Goal: Ask a question

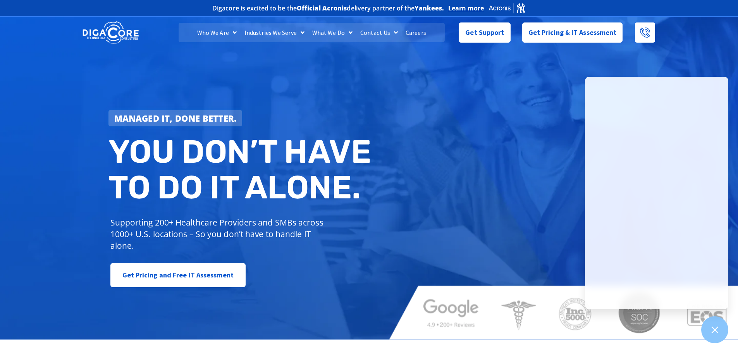
click at [522, 100] on div "Managed IT, done better. You don’t have to do IT alone. Supporting 200+ Healthc…" at bounding box center [369, 177] width 738 height 324
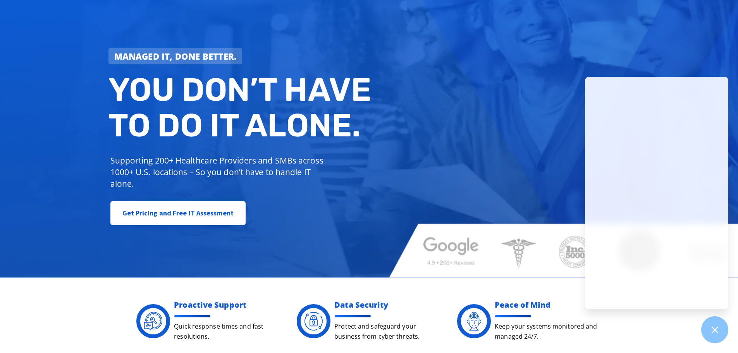
scroll to position [116, 0]
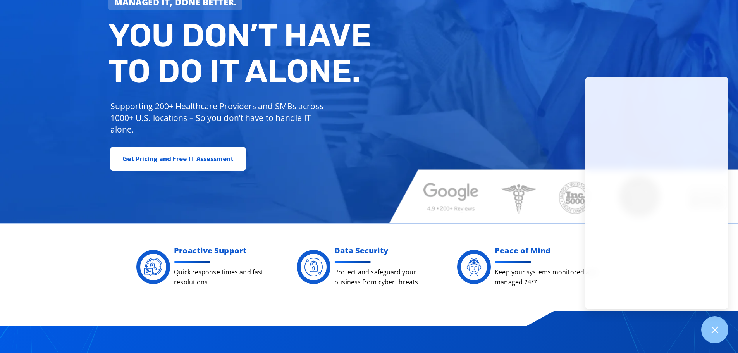
click at [456, 110] on div "Managed IT, done better. You don’t have to do IT alone. Supporting 200+ Healthc…" at bounding box center [369, 61] width 738 height 324
click at [715, 325] on icon at bounding box center [714, 329] width 10 height 10
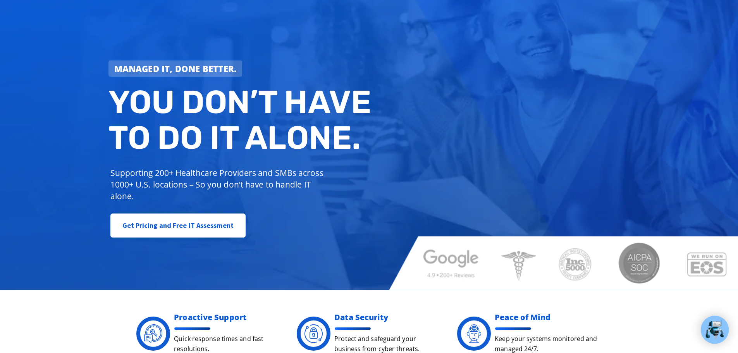
scroll to position [0, 0]
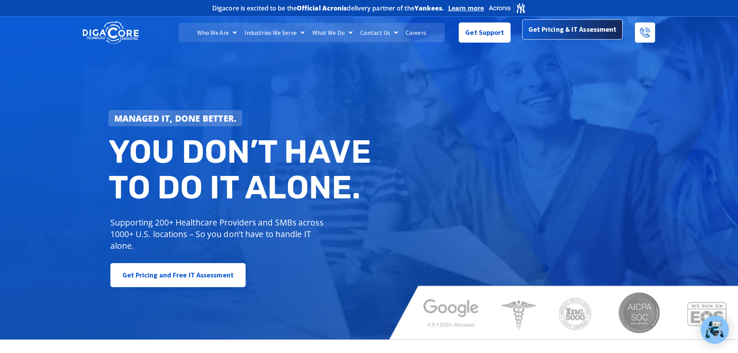
click at [577, 38] on link "Get Pricing & IT Assessment" at bounding box center [572, 29] width 101 height 20
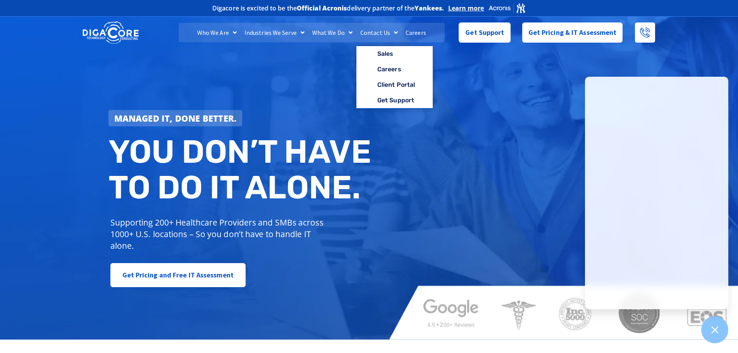
click at [348, 31] on span "Menu" at bounding box center [349, 33] width 8 height 14
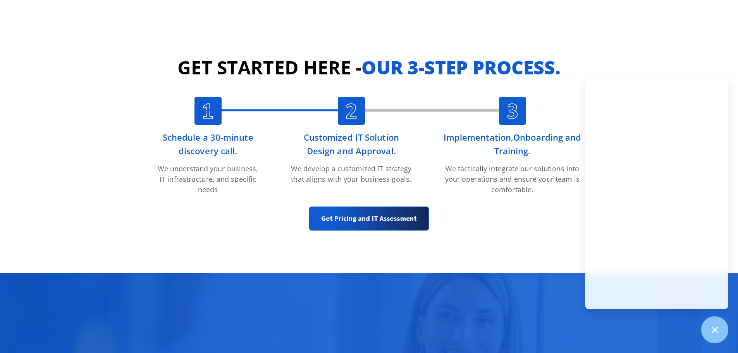
scroll to position [1783, 0]
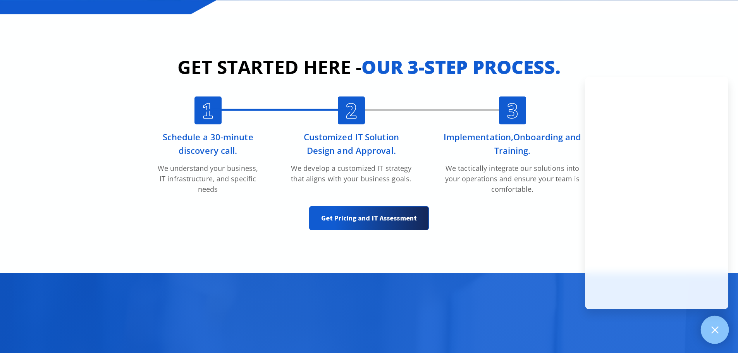
click at [721, 327] on div at bounding box center [714, 330] width 28 height 28
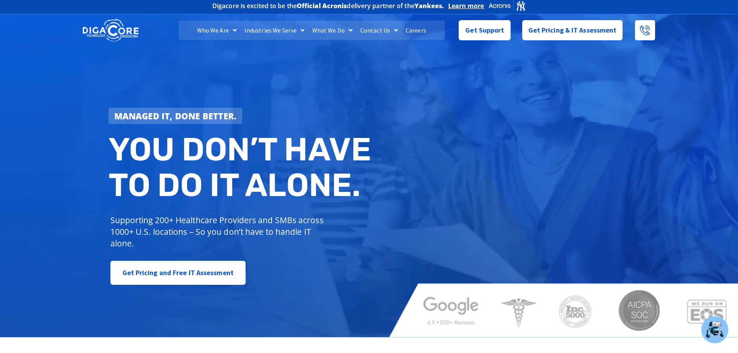
scroll to position [0, 0]
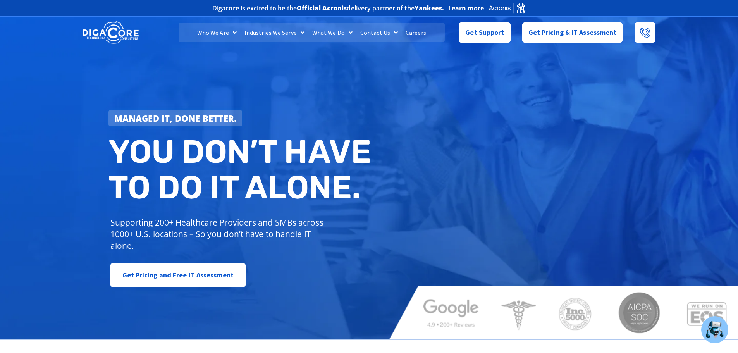
click at [484, 41] on div "Get Support" at bounding box center [484, 32] width 52 height 20
click at [479, 38] on link "Get Support" at bounding box center [484, 29] width 52 height 20
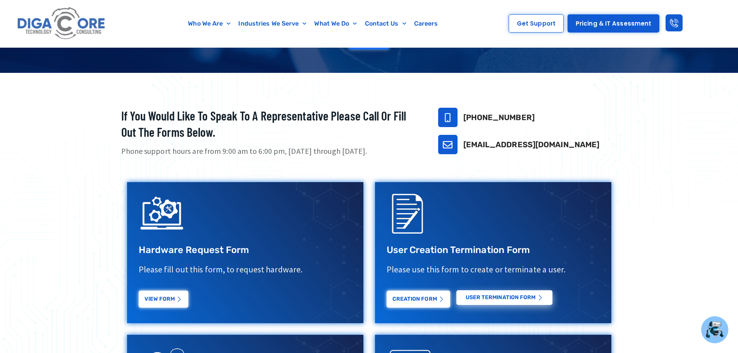
scroll to position [232, 0]
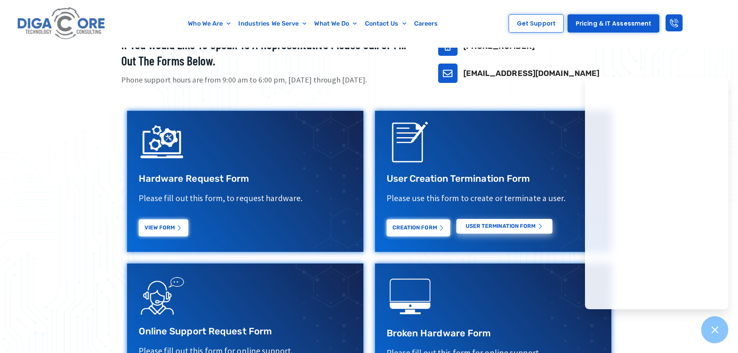
click at [548, 93] on div "If you would like to speak to a representative please call or fill out the form…" at bounding box center [368, 221] width 503 height 376
